Goal: Information Seeking & Learning: Learn about a topic

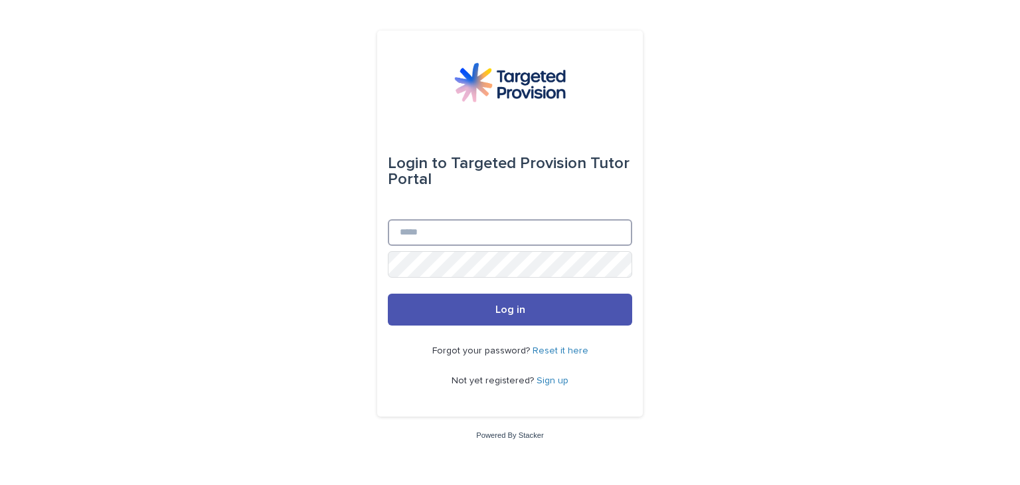
click at [430, 224] on input "Email" at bounding box center [510, 232] width 244 height 27
type input "**********"
click at [388, 293] on button "Log in" at bounding box center [510, 309] width 244 height 32
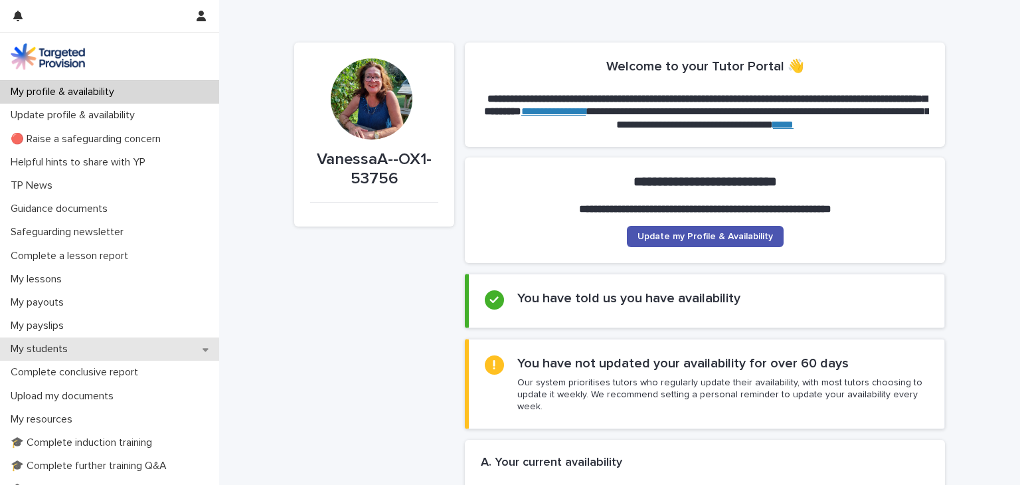
click at [50, 353] on p "My students" at bounding box center [41, 349] width 73 height 13
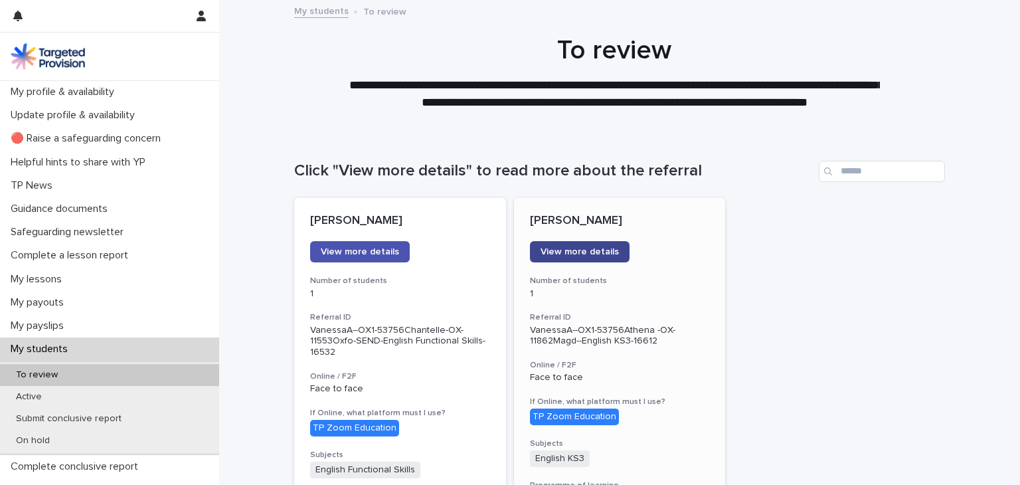
click at [579, 252] on span "View more details" at bounding box center [579, 251] width 78 height 9
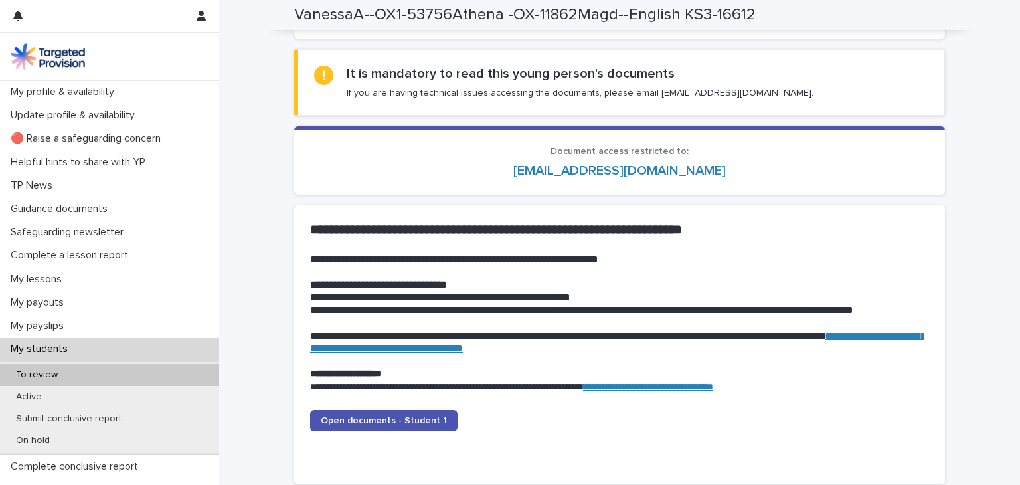
scroll to position [1261, 0]
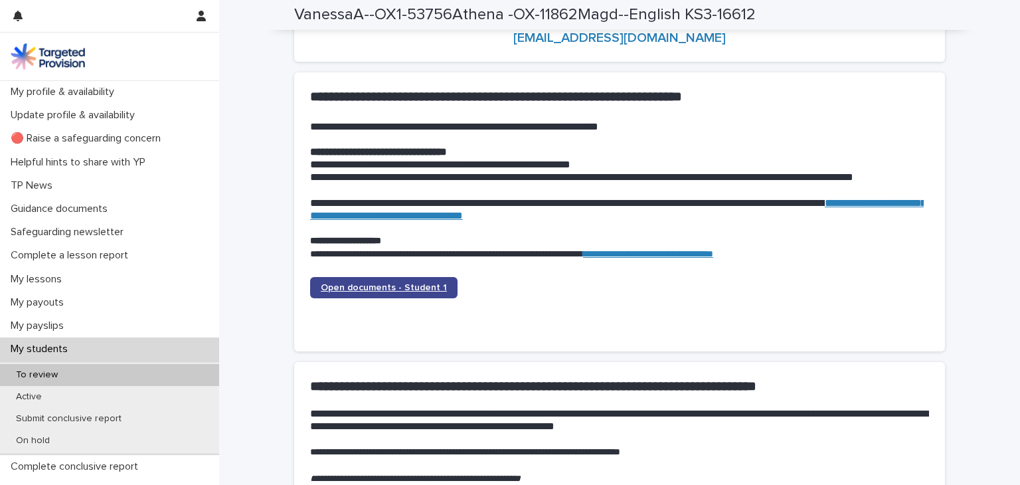
click at [372, 286] on span "Open documents - Student 1" at bounding box center [384, 287] width 126 height 9
